Goal: Task Accomplishment & Management: Manage account settings

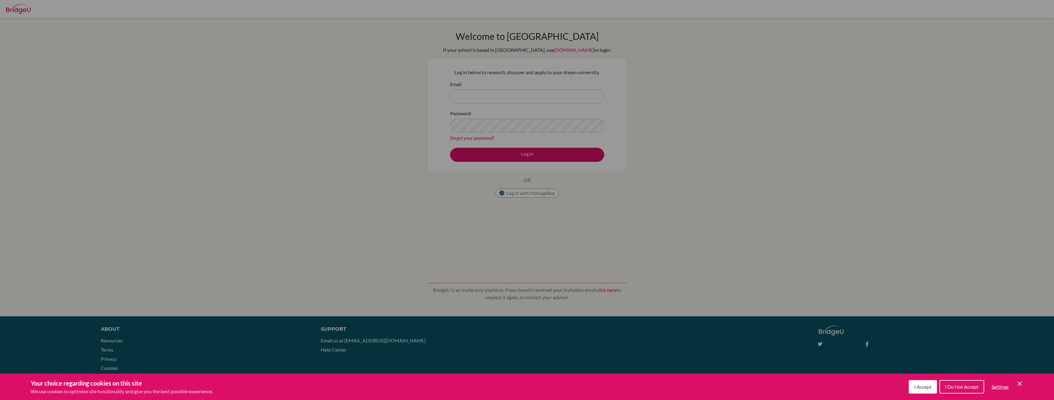
click at [405, 146] on div "Cookie Preferences" at bounding box center [527, 200] width 1054 height 400
click at [927, 388] on span "I Accept" at bounding box center [922, 387] width 17 height 6
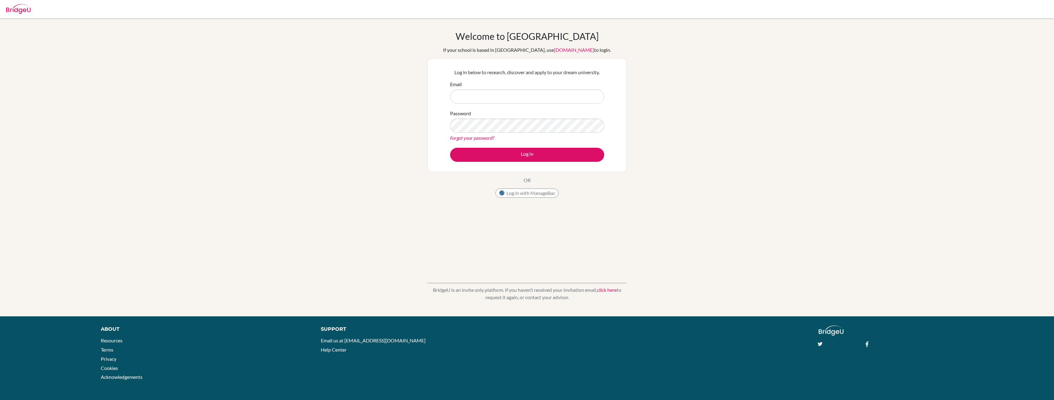
click at [611, 290] on link "click here" at bounding box center [607, 290] width 20 height 6
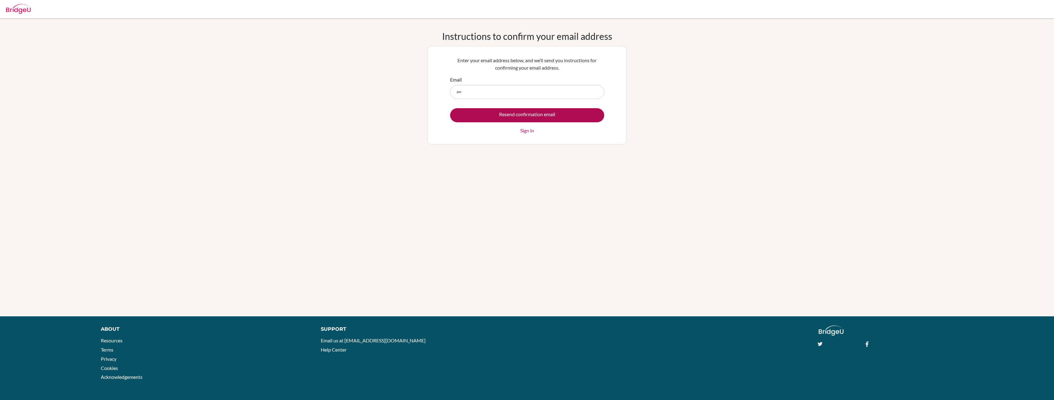
type input "[EMAIL_ADDRESS][PERSON_NAME][DOMAIN_NAME]"
click at [507, 113] on input "Resend confirmation email" at bounding box center [527, 115] width 154 height 14
